Goal: Find specific page/section: Find specific page/section

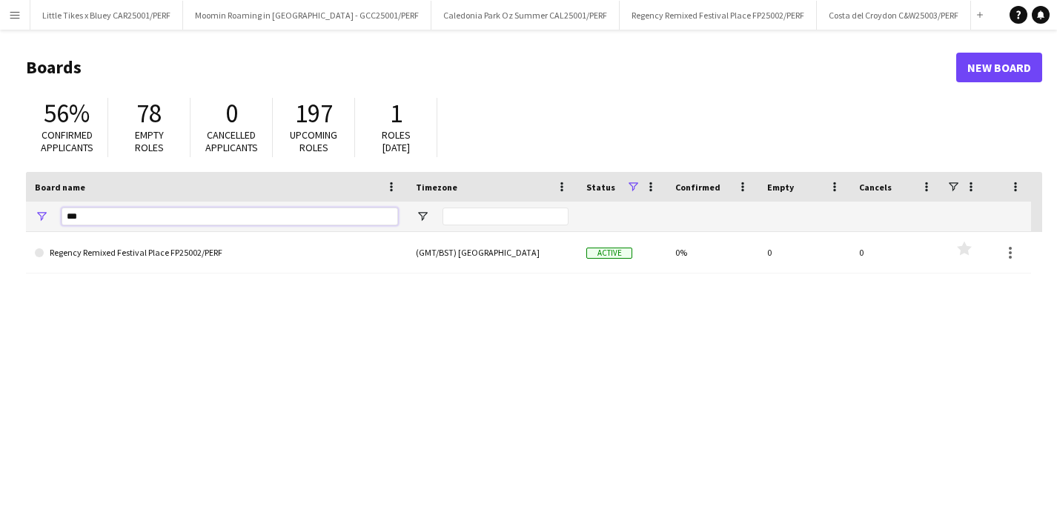
click at [120, 219] on input "***" at bounding box center [230, 216] width 336 height 18
type input "*"
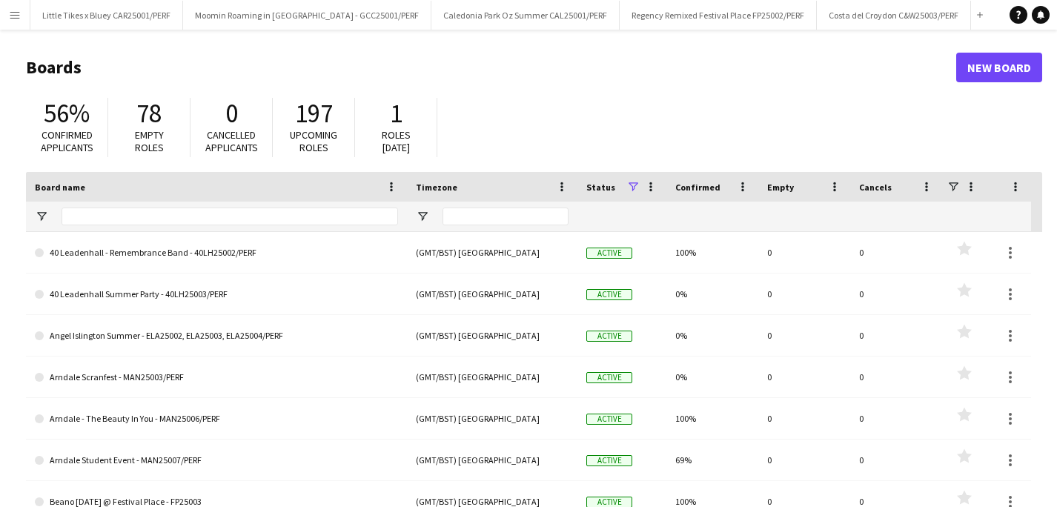
click at [21, 6] on button "Menu" at bounding box center [15, 15] width 30 height 30
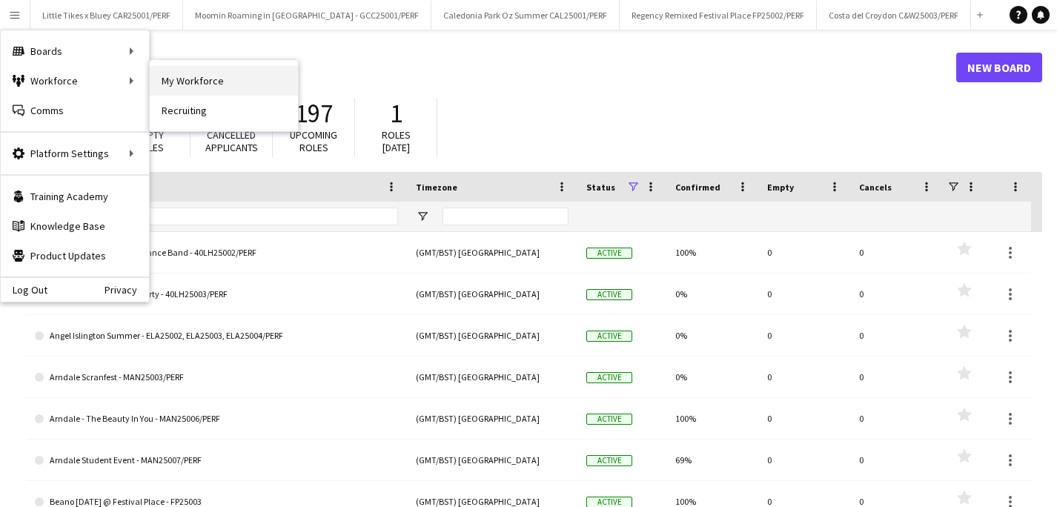
click at [193, 79] on link "My Workforce" at bounding box center [224, 81] width 148 height 30
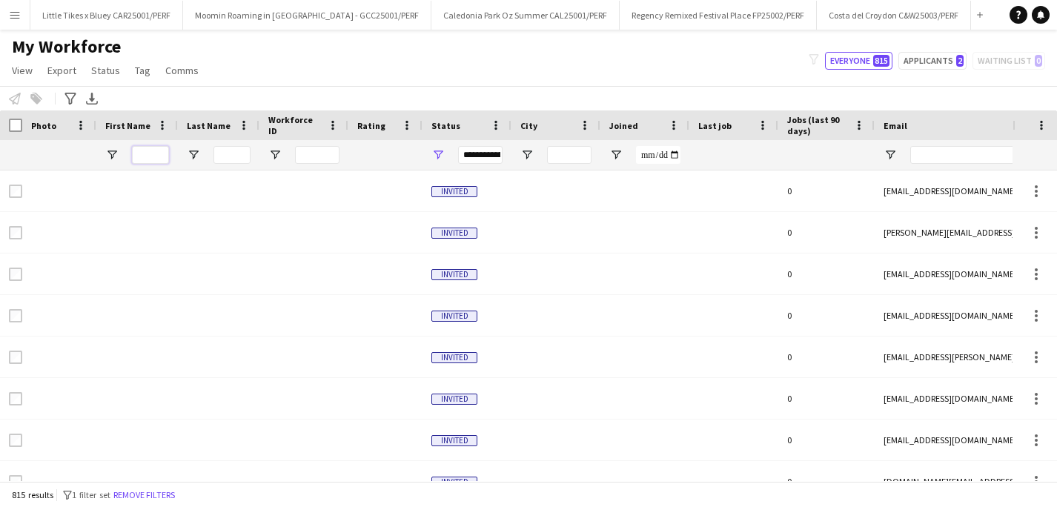
click at [153, 158] on input "First Name Filter Input" at bounding box center [150, 155] width 37 height 18
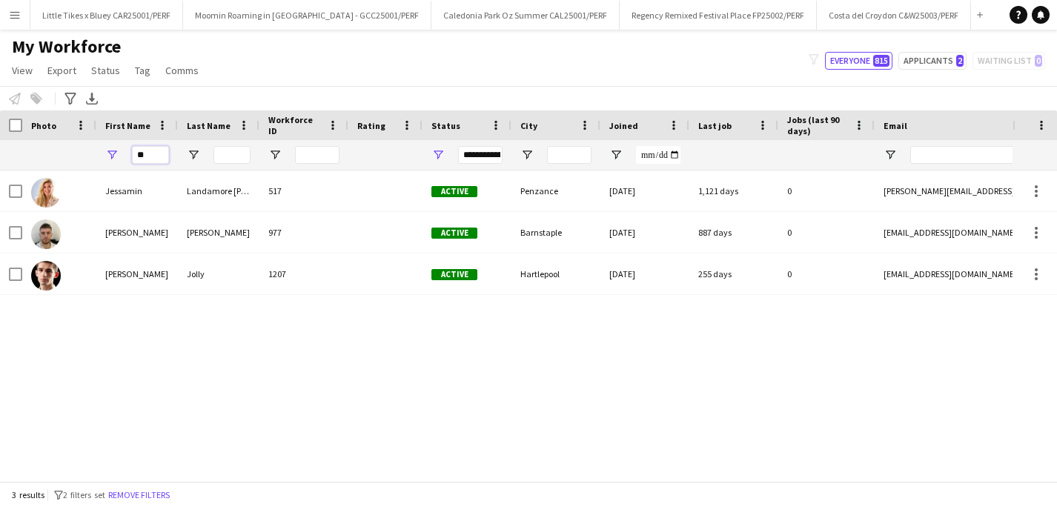
type input "*"
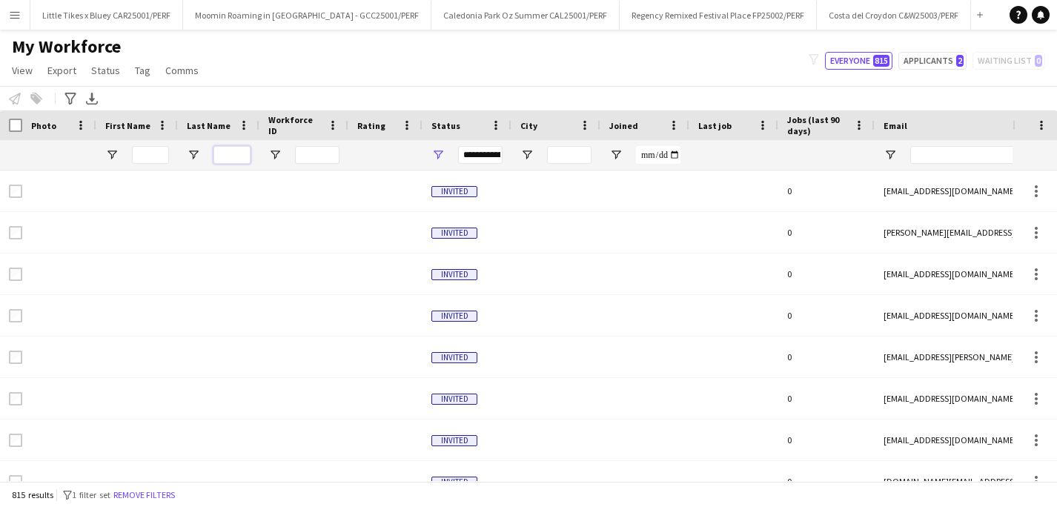
click at [236, 156] on input "Last Name Filter Input" at bounding box center [231, 155] width 37 height 18
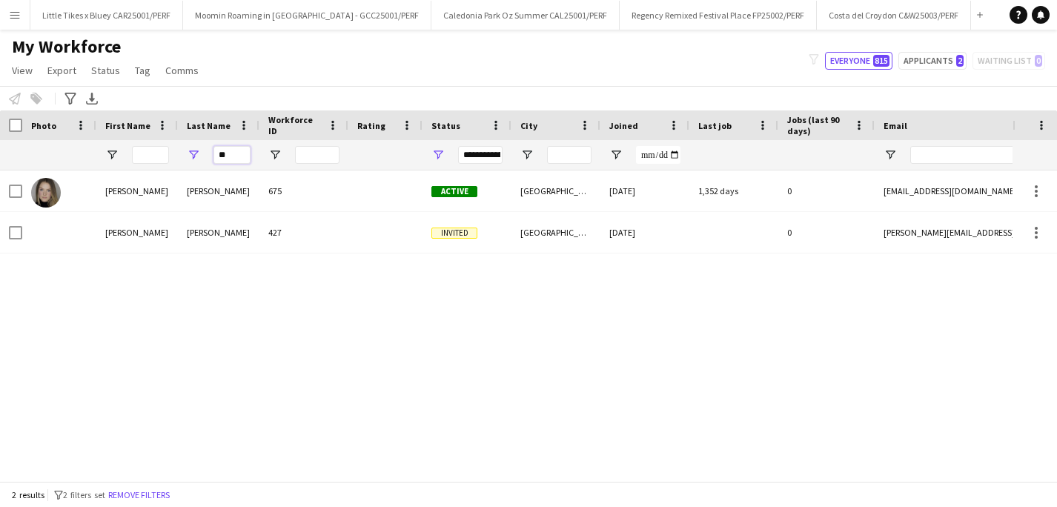
type input "*"
